Goal: Entertainment & Leisure: Consume media (video, audio)

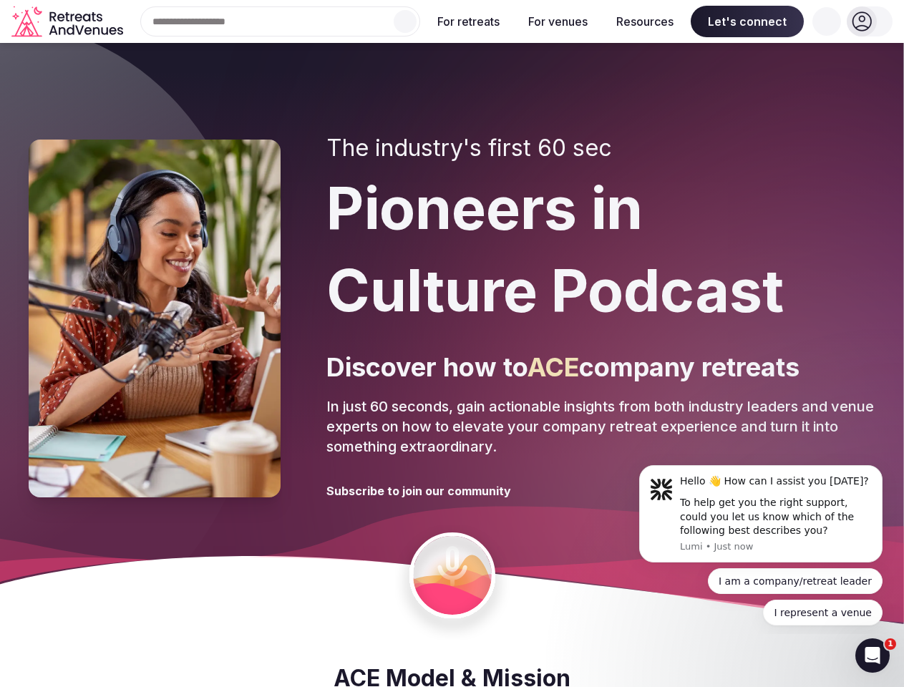
click at [451, 343] on div "The industry's first 60 sec Pioneers in Culture Podcast Discover how to ACE com…" at bounding box center [600, 318] width 549 height 368
click at [280, 21] on div "Search Popular Destinations [GEOGRAPHIC_DATA], [GEOGRAPHIC_DATA] [GEOGRAPHIC_DA…" at bounding box center [274, 21] width 291 height 30
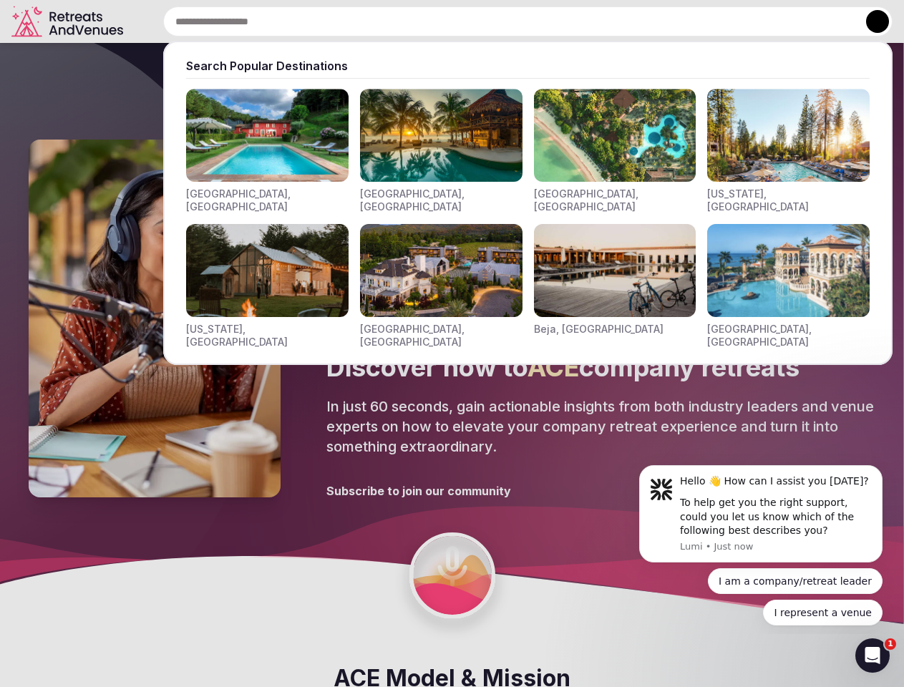
click at [405, 21] on input "text" at bounding box center [527, 21] width 729 height 30
click at [469, 21] on input "text" at bounding box center [527, 21] width 729 height 30
click at [557, 21] on input "text" at bounding box center [527, 21] width 729 height 30
click at [645, 21] on input "text" at bounding box center [527, 21] width 729 height 30
click at [747, 21] on input "text" at bounding box center [527, 21] width 729 height 30
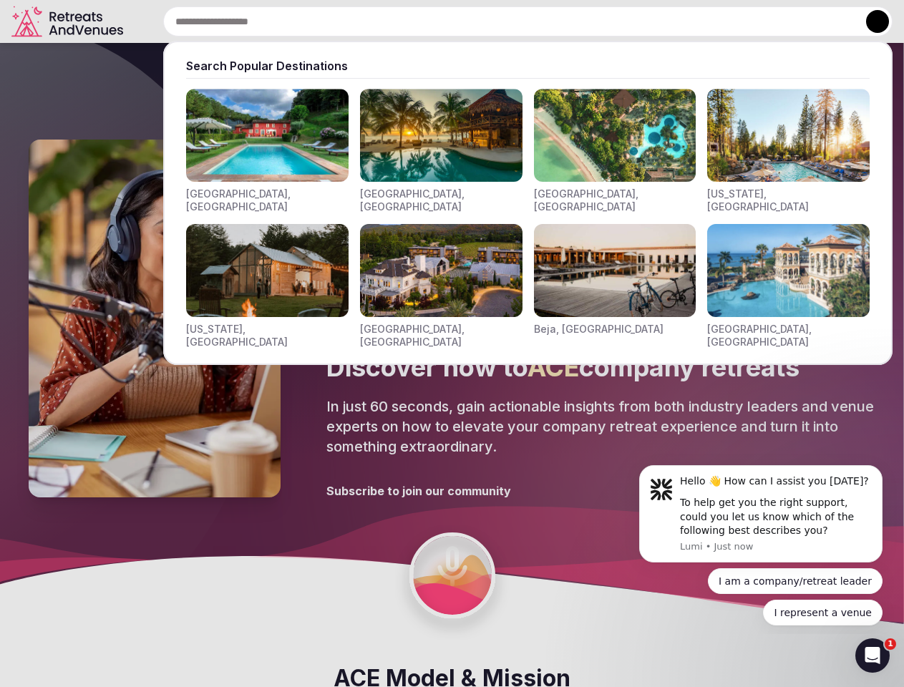
click at [826, 21] on input "text" at bounding box center [527, 21] width 729 height 30
click at [869, 21] on button at bounding box center [877, 21] width 23 height 23
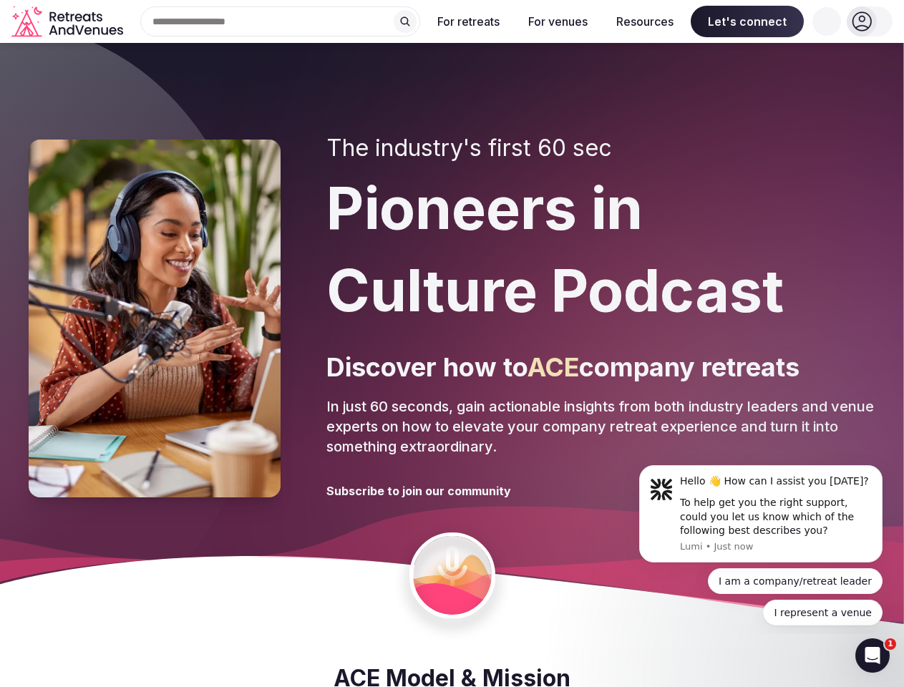
click at [760, 514] on div "To help get you the right support, could you let us know which of the following…" at bounding box center [776, 517] width 192 height 42
